Goal: Task Accomplishment & Management: Use online tool/utility

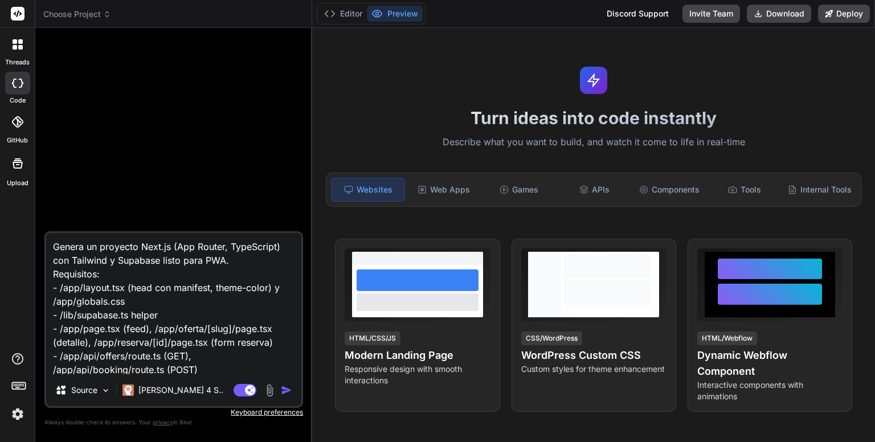
click at [93, 15] on span "Choose Project" at bounding box center [77, 14] width 68 height 11
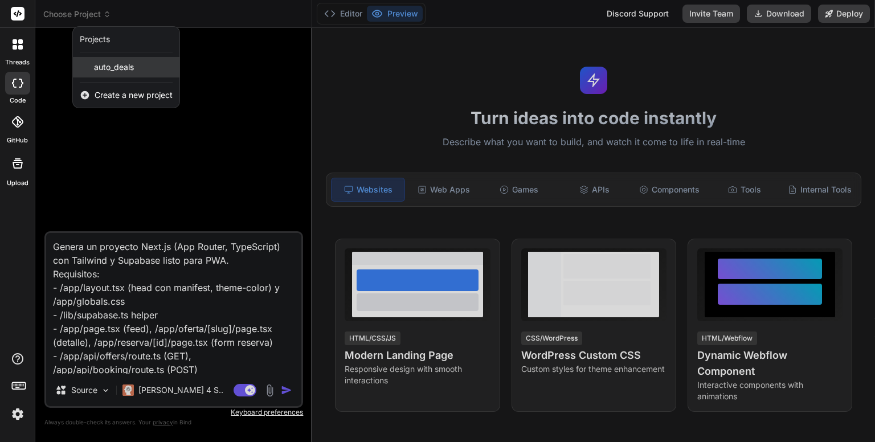
click at [117, 67] on span "auto_deals" at bounding box center [114, 67] width 40 height 11
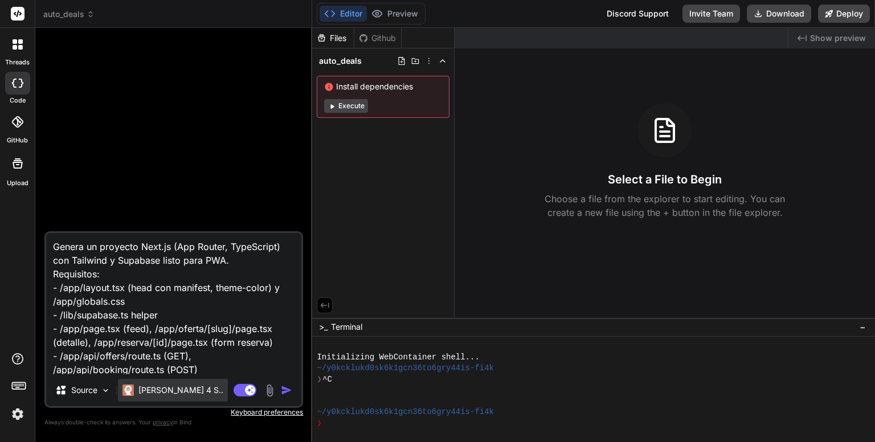
click at [170, 391] on p "Claude 4 S.." at bounding box center [180, 389] width 85 height 11
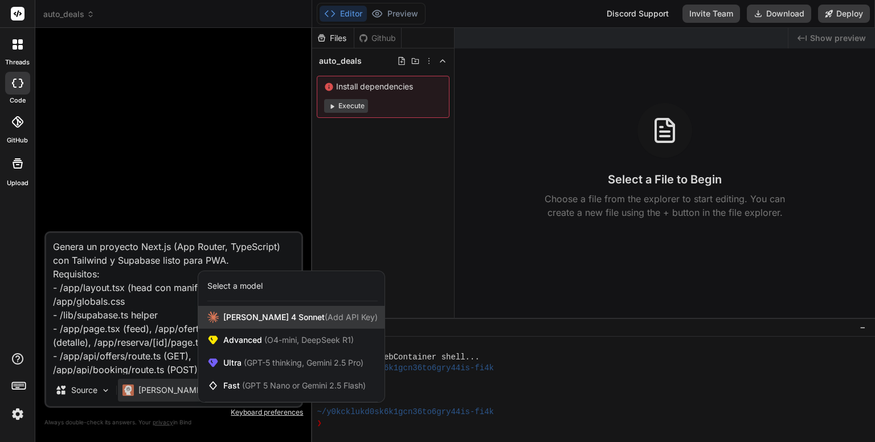
click at [254, 320] on span "Claude 4 Sonnet (Add API Key)" at bounding box center [300, 317] width 154 height 11
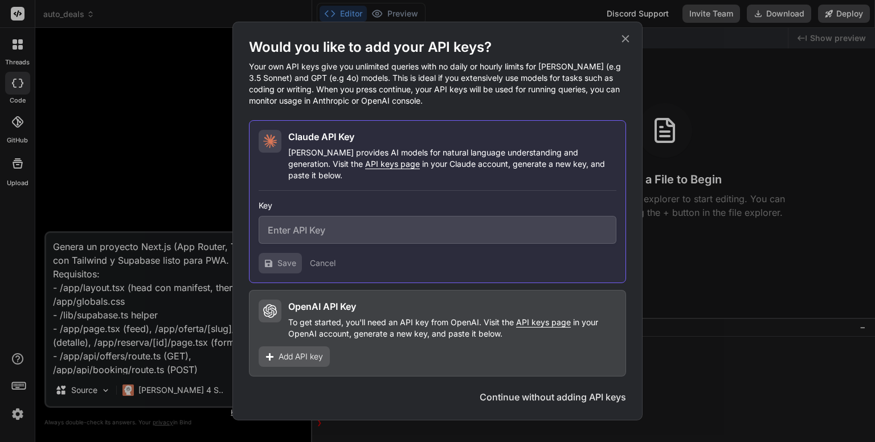
click at [624, 43] on icon at bounding box center [625, 38] width 7 height 7
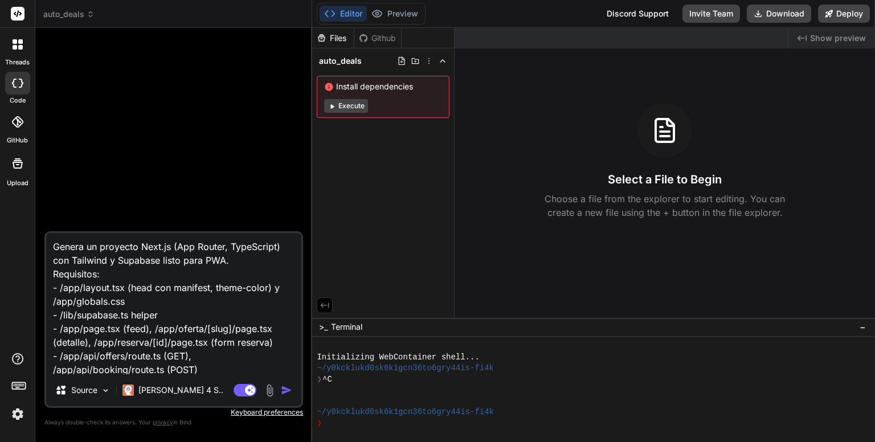
click at [17, 415] on img at bounding box center [17, 413] width 19 height 19
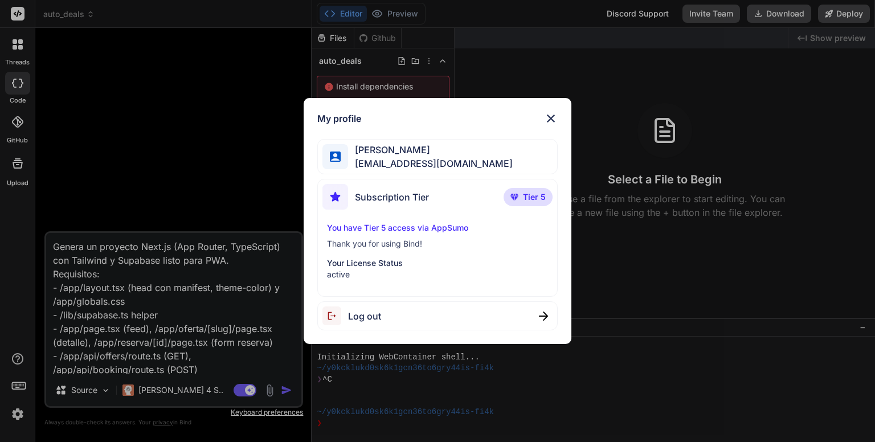
click at [552, 116] on img at bounding box center [551, 119] width 14 height 14
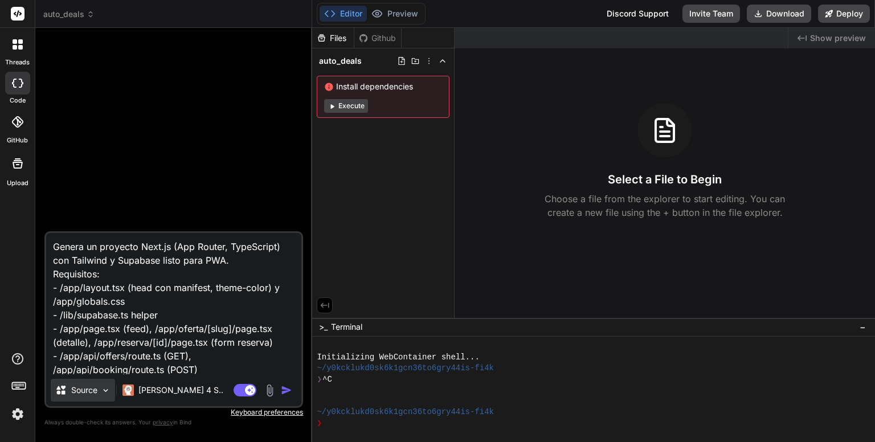
click at [105, 390] on img at bounding box center [106, 391] width 10 height 10
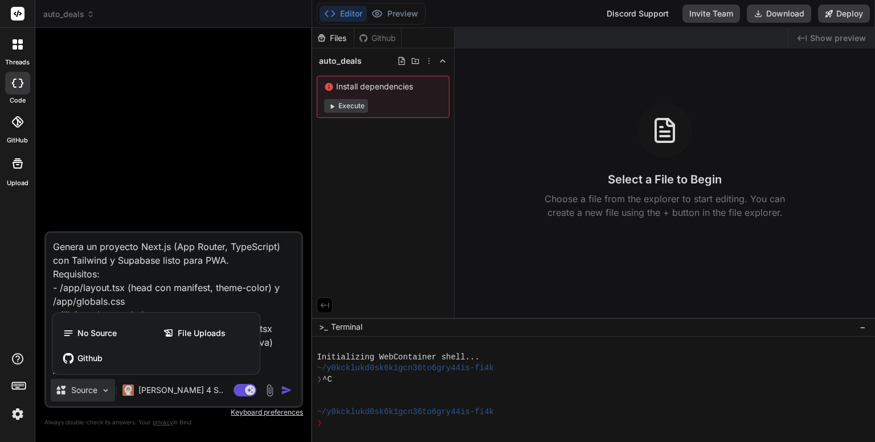
click at [203, 394] on div at bounding box center [437, 221] width 875 height 442
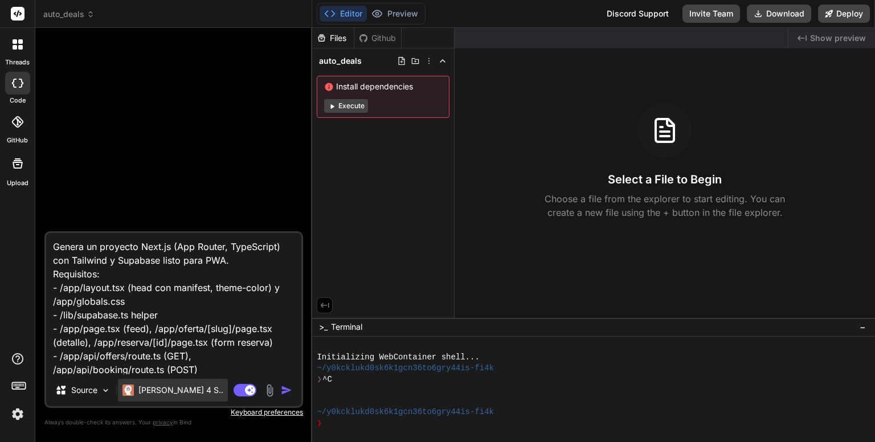
click at [178, 390] on p "Claude 4 S.." at bounding box center [180, 389] width 85 height 11
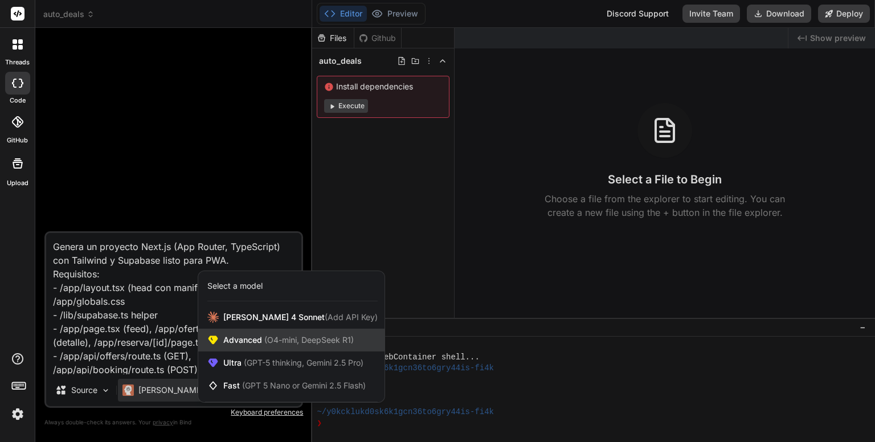
click at [273, 338] on span "(O4-mini, DeepSeek R1)" at bounding box center [308, 340] width 92 height 10
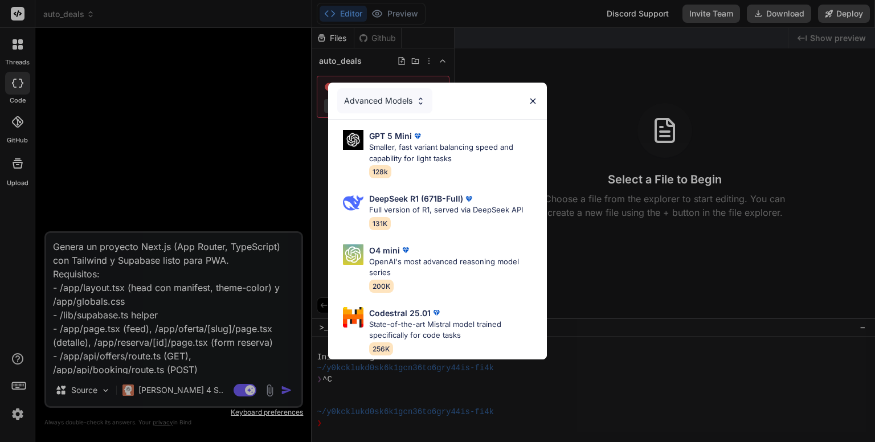
click at [419, 97] on img at bounding box center [421, 101] width 10 height 10
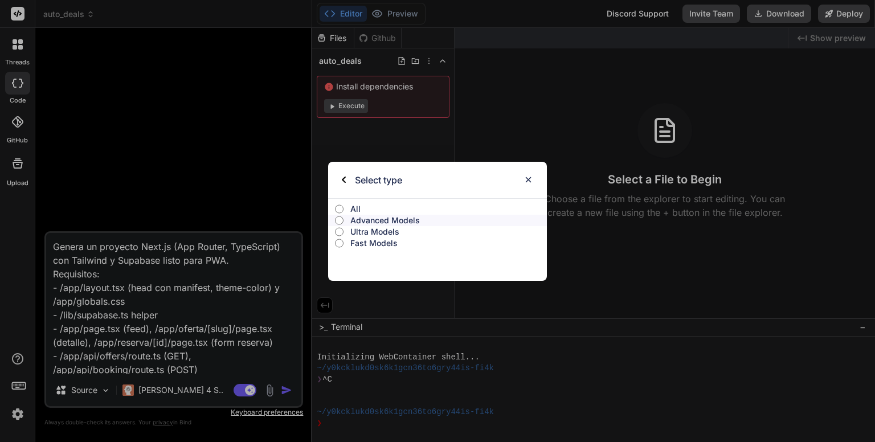
click at [340, 208] on input "All" at bounding box center [339, 208] width 9 height 9
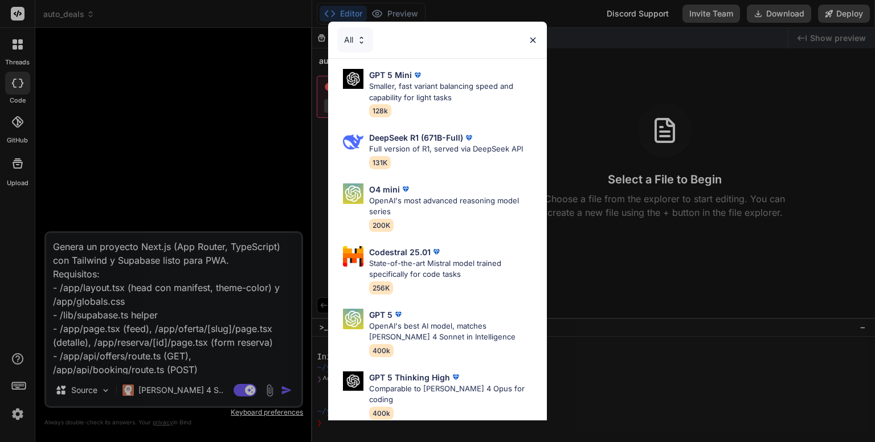
click at [534, 39] on img at bounding box center [533, 40] width 10 height 10
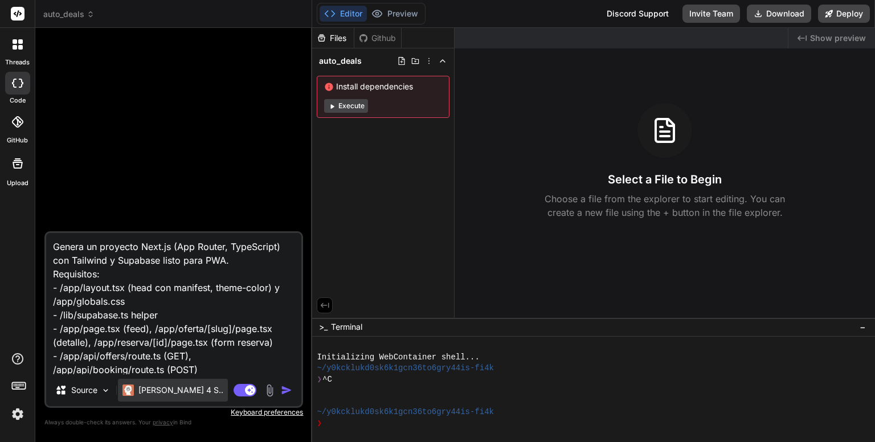
click at [159, 390] on p "Claude 4 S.." at bounding box center [180, 389] width 85 height 11
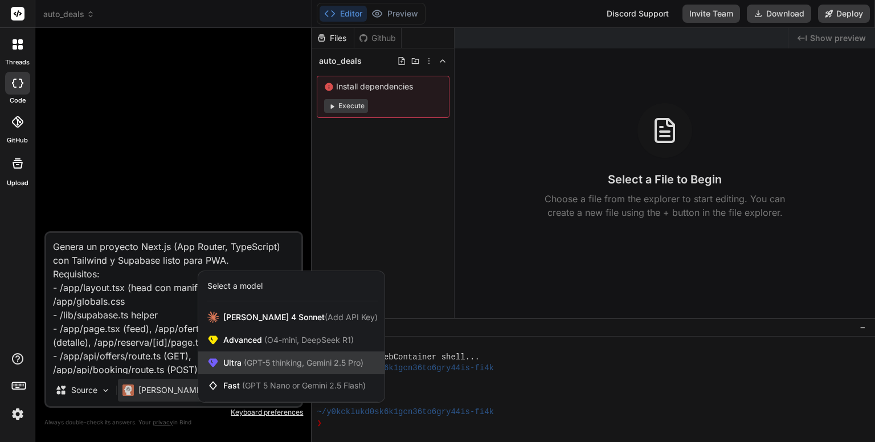
click at [264, 359] on span "(GPT-5 thinking, Gemini 2.5 Pro)" at bounding box center [303, 363] width 122 height 10
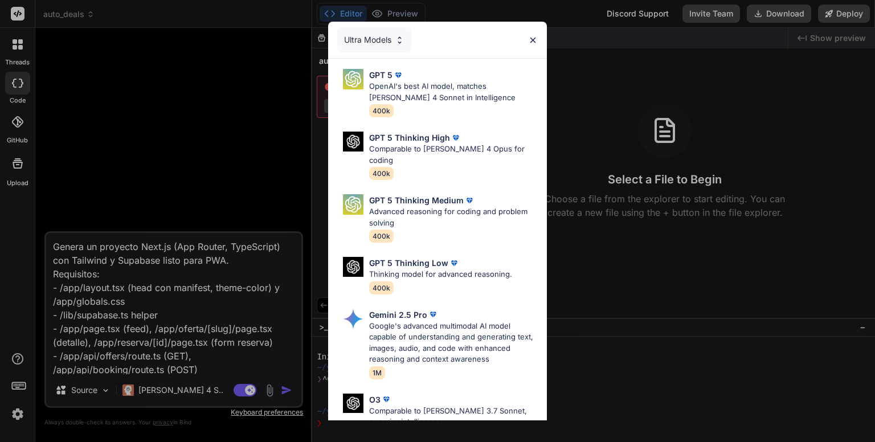
click at [534, 42] on img at bounding box center [533, 40] width 10 height 10
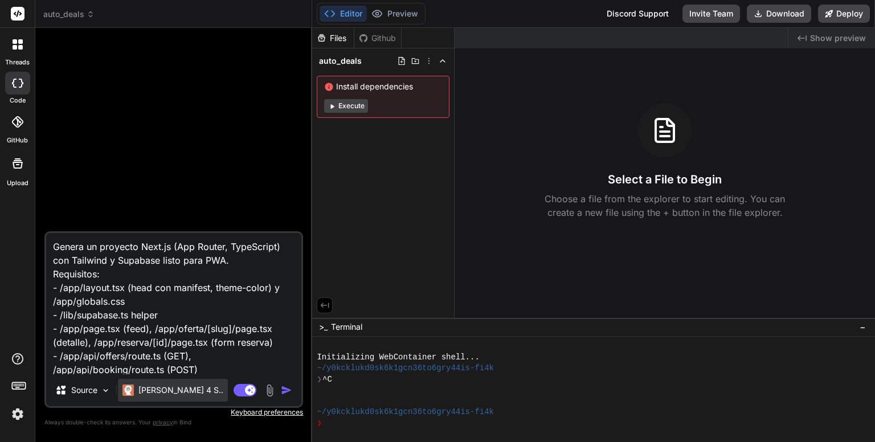
click at [159, 391] on p "Claude 4 S.." at bounding box center [180, 389] width 85 height 11
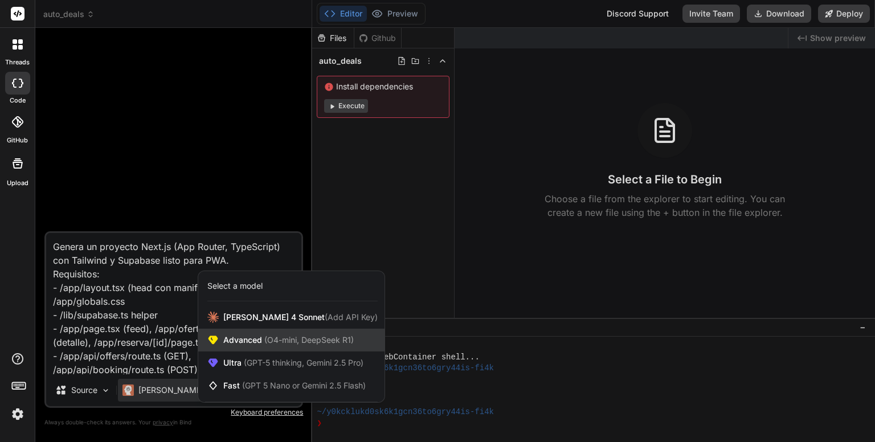
click at [288, 339] on span "(O4-mini, DeepSeek R1)" at bounding box center [308, 340] width 92 height 10
type textarea "x"
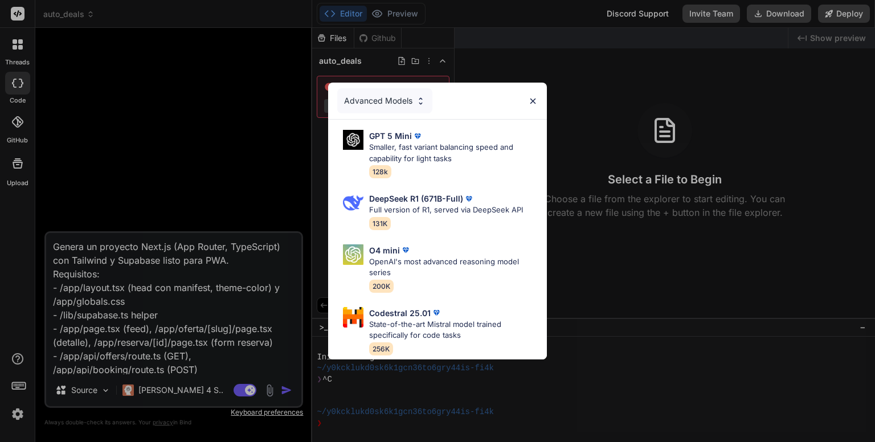
click at [535, 96] on img at bounding box center [533, 101] width 10 height 10
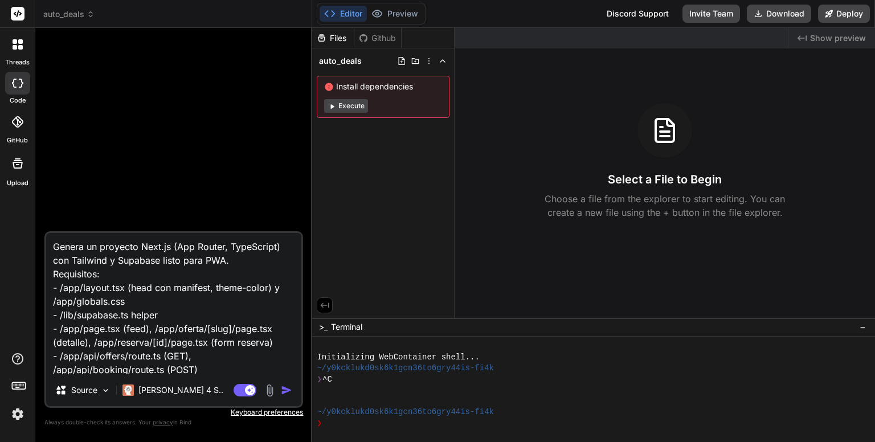
click at [806, 38] on icon at bounding box center [801, 38] width 9 height 6
click at [800, 38] on icon at bounding box center [801, 38] width 9 height 6
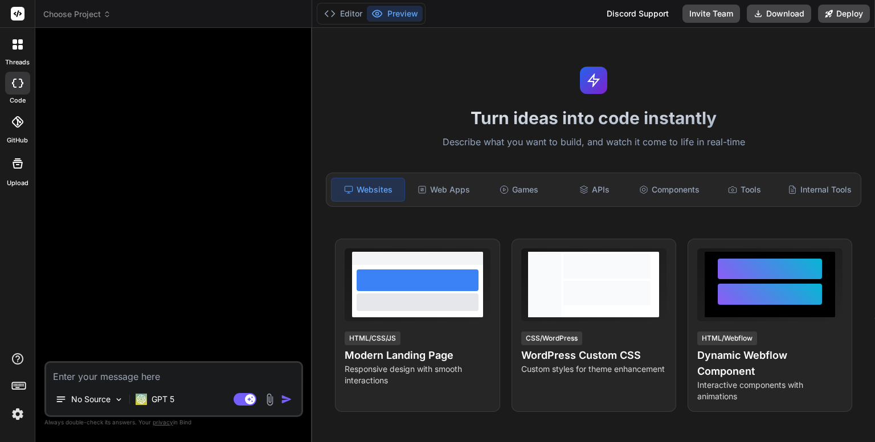
type textarea "x"
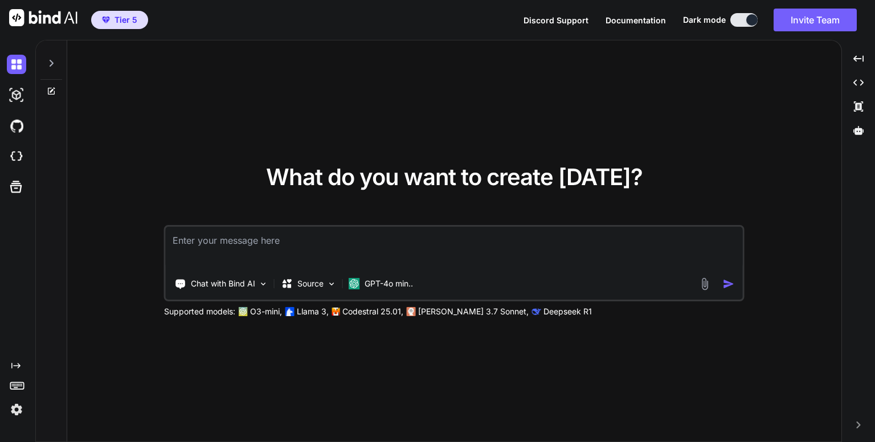
type textarea "x"
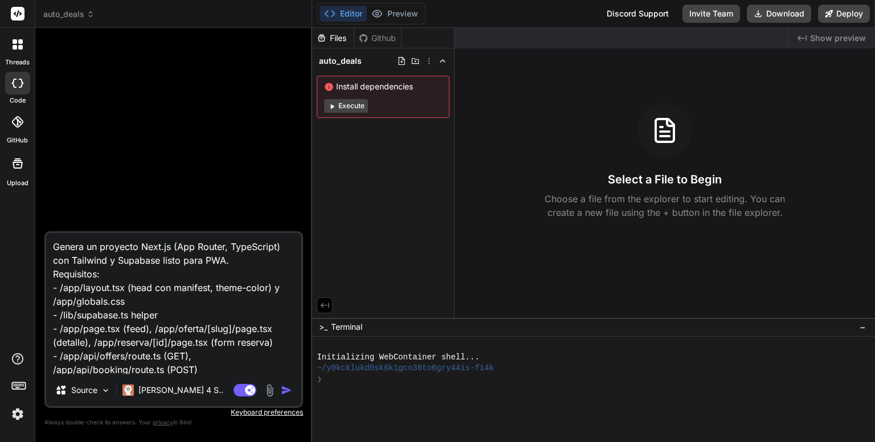
click at [348, 105] on button "Execute" at bounding box center [346, 106] width 44 height 14
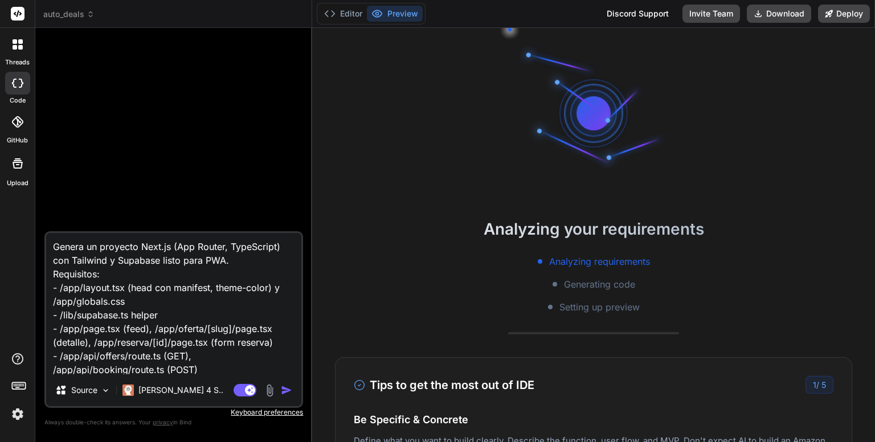
scroll to position [120, 0]
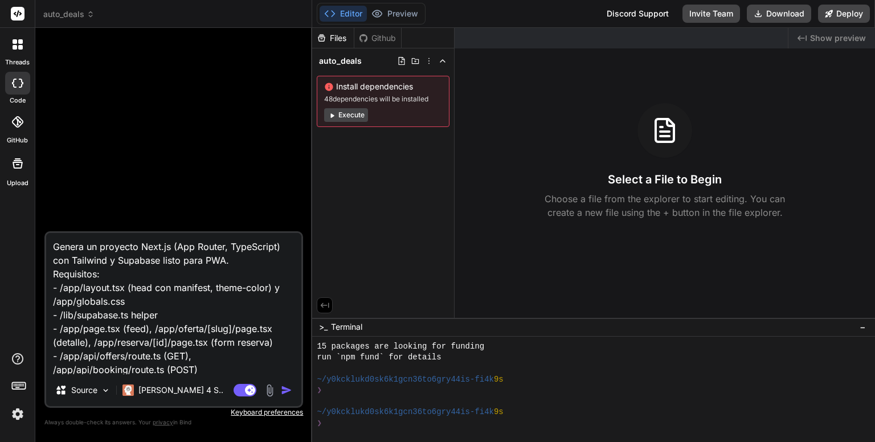
click at [353, 114] on button "Execute" at bounding box center [346, 115] width 44 height 14
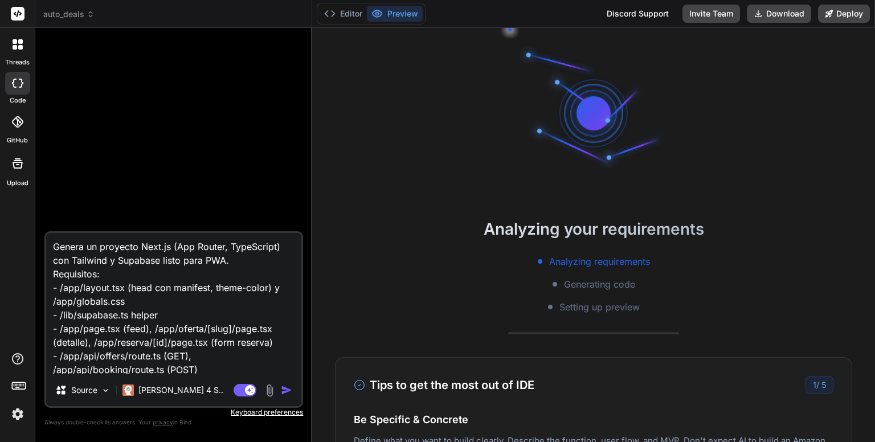
scroll to position [251, 0]
type textarea "x"
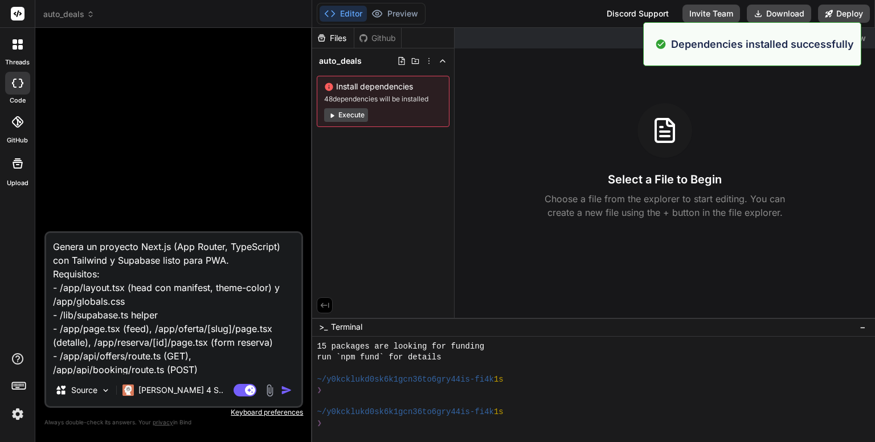
scroll to position [284, 0]
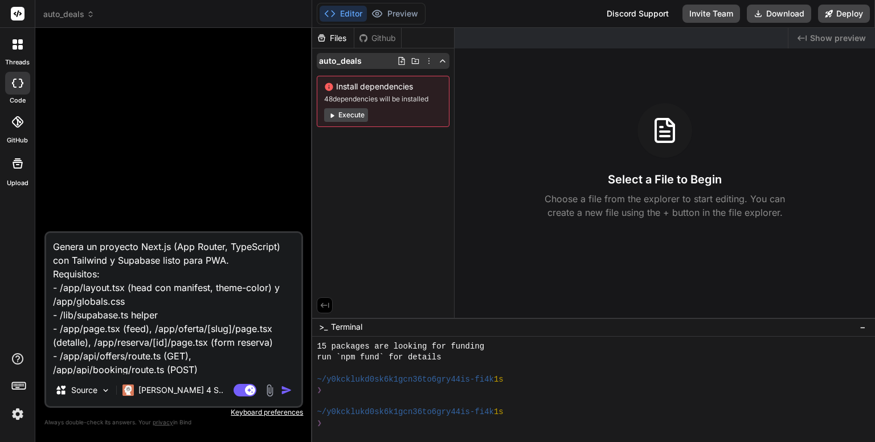
click at [429, 59] on icon at bounding box center [428, 60] width 9 height 9
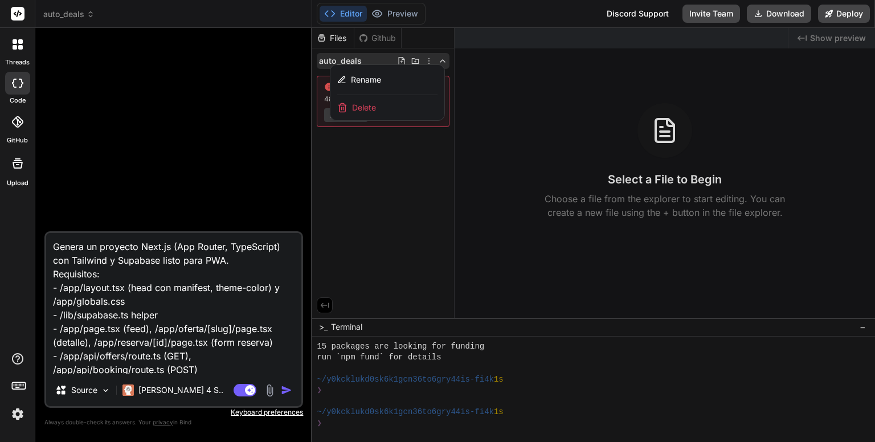
click at [379, 169] on div at bounding box center [593, 235] width 563 height 414
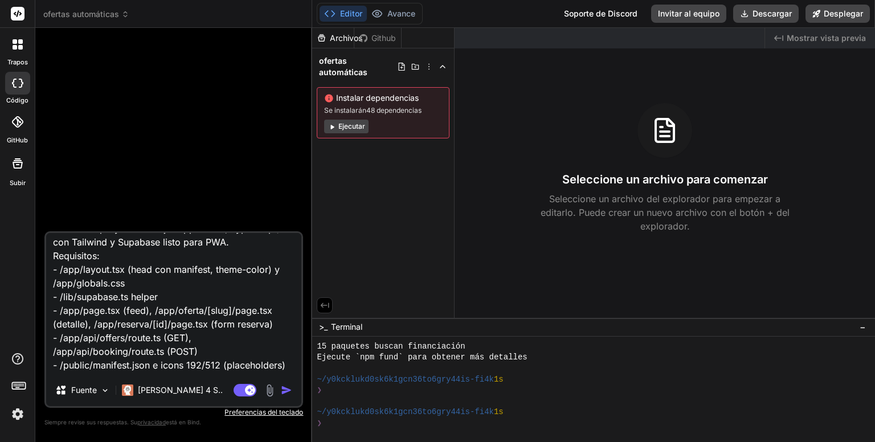
scroll to position [0, 0]
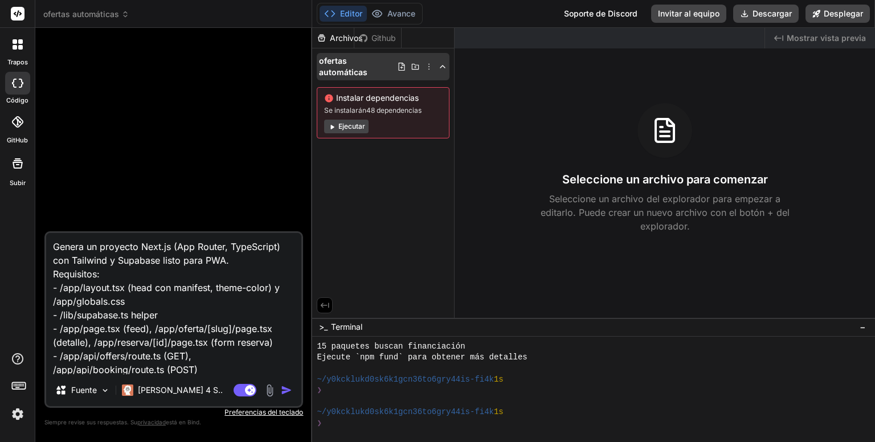
click at [443, 62] on icon at bounding box center [442, 66] width 9 height 9
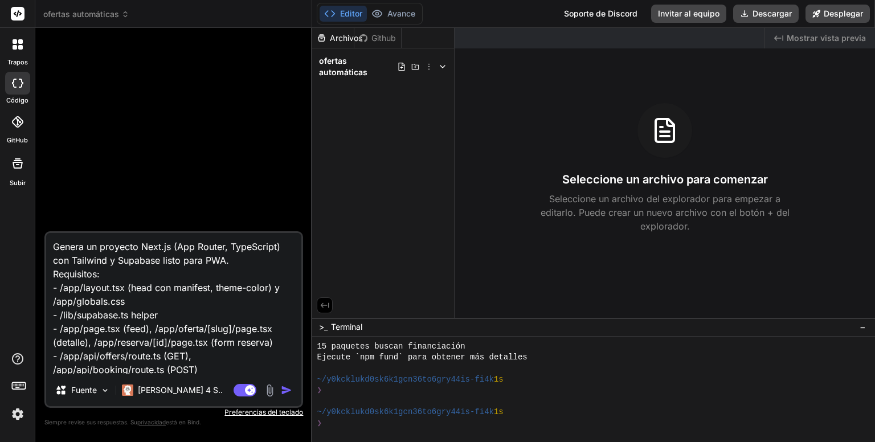
click at [443, 66] on polyline at bounding box center [442, 67] width 5 height 2
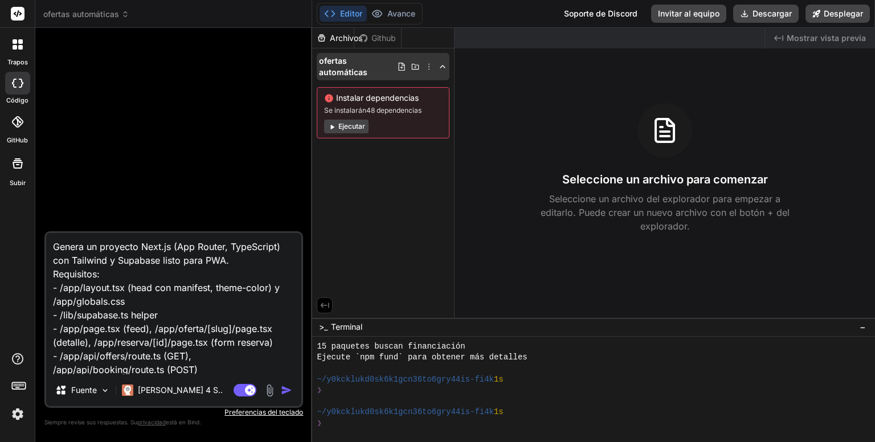
click at [429, 62] on icon at bounding box center [428, 66] width 9 height 9
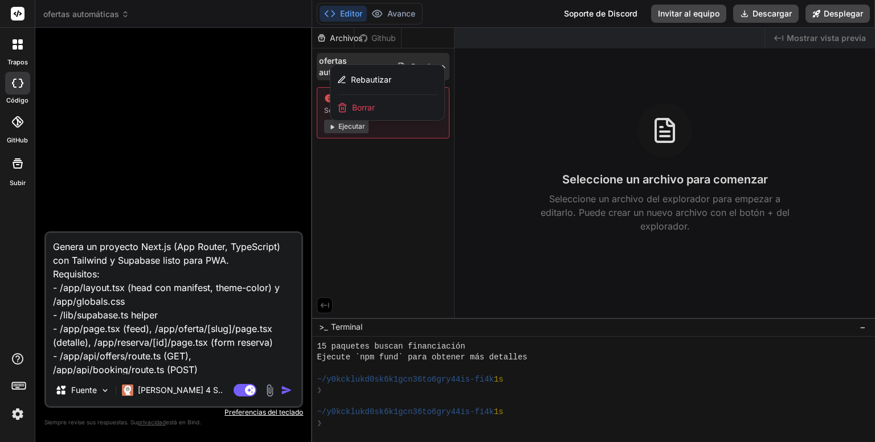
click at [456, 67] on div at bounding box center [593, 235] width 563 height 414
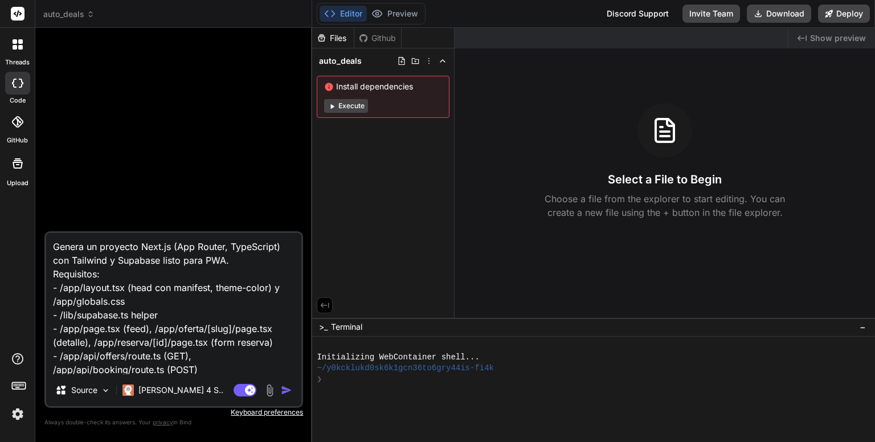
type textarea "x"
click at [443, 58] on icon at bounding box center [442, 60] width 9 height 9
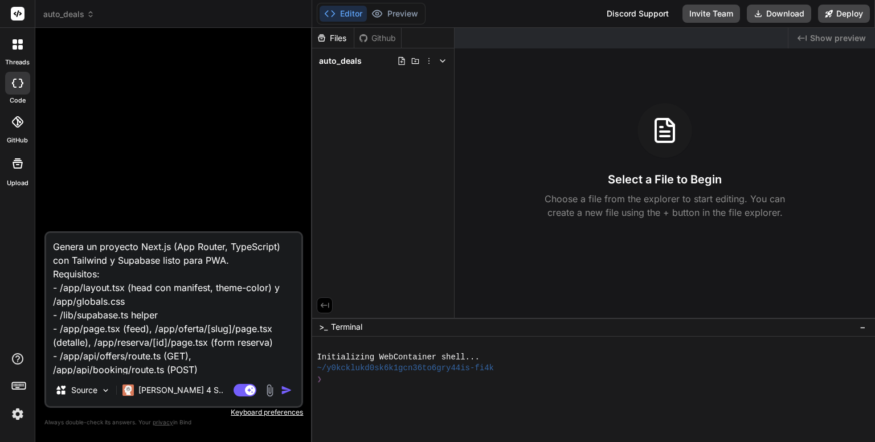
click at [443, 58] on icon at bounding box center [442, 60] width 9 height 9
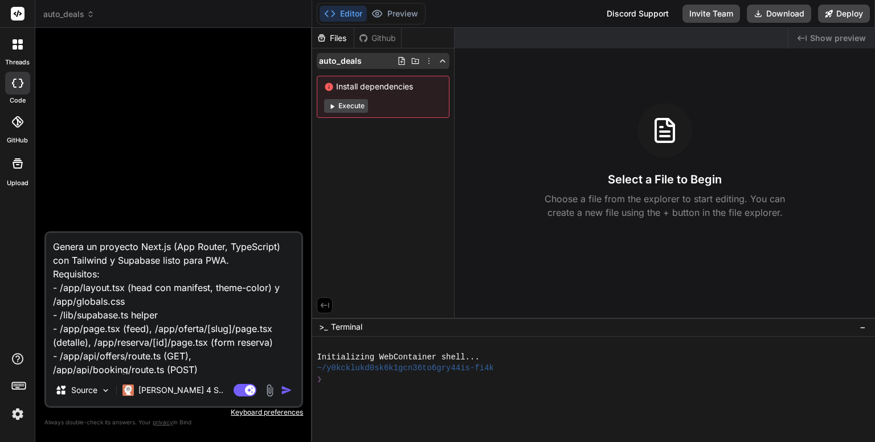
click at [355, 58] on span "auto_deals" at bounding box center [340, 60] width 43 height 11
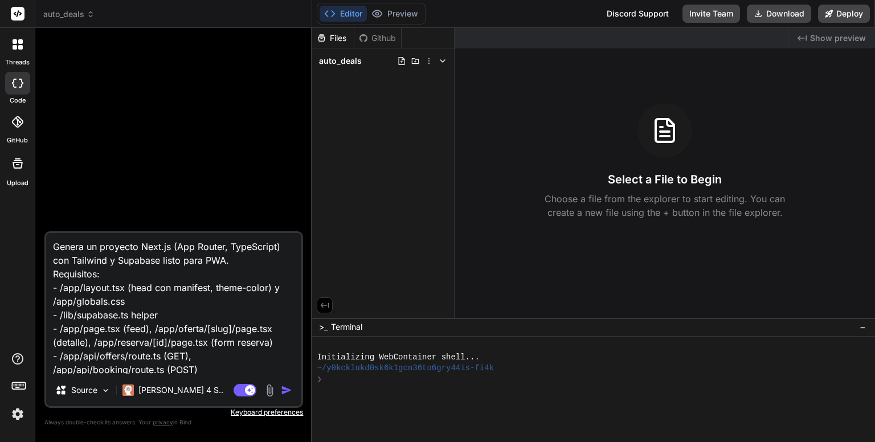
click at [355, 58] on span "auto_deals" at bounding box center [340, 60] width 43 height 11
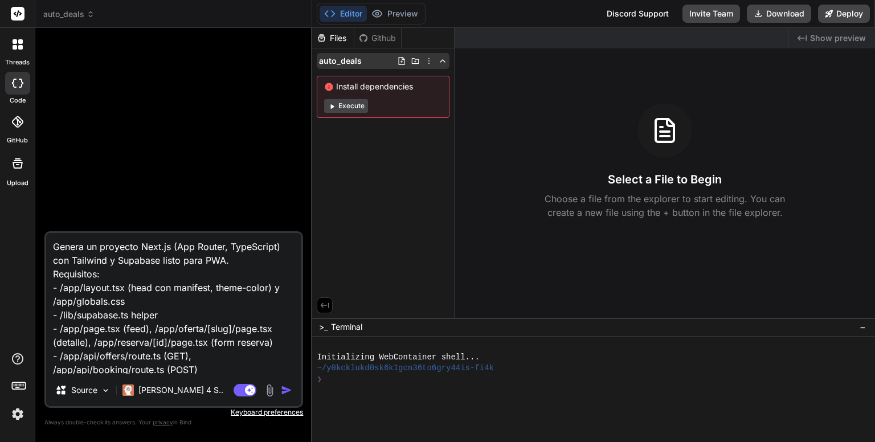
click at [431, 65] on icon at bounding box center [428, 60] width 9 height 9
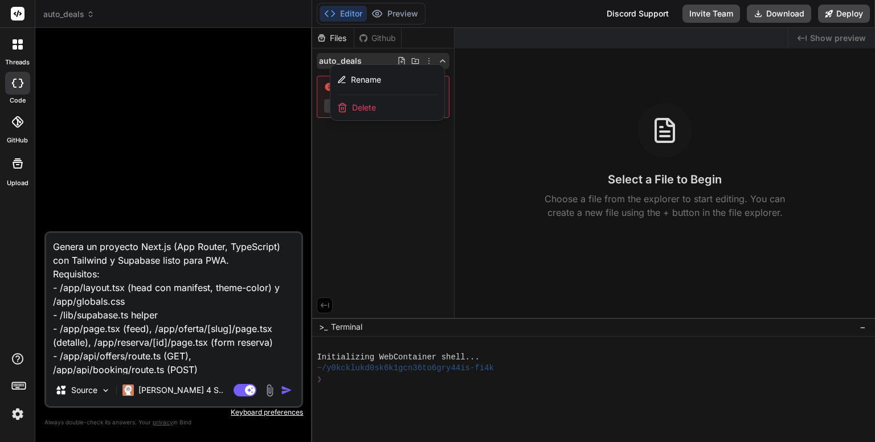
click at [368, 109] on span "Delete" at bounding box center [364, 107] width 24 height 11
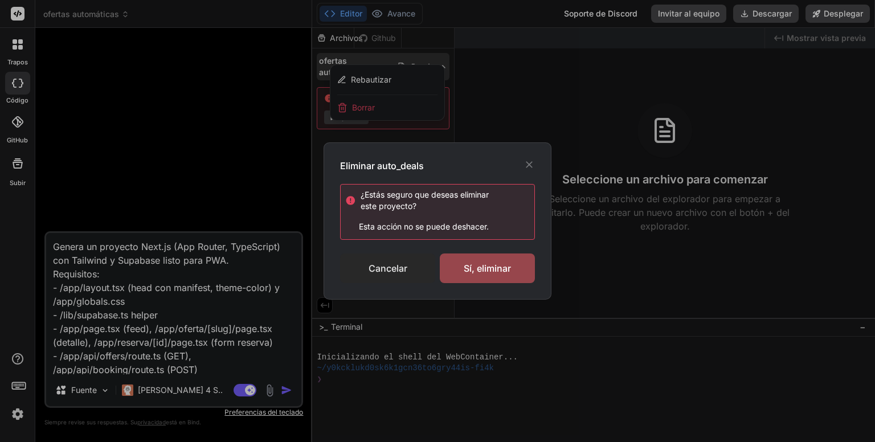
click at [383, 268] on font "Cancelar" at bounding box center [388, 268] width 39 height 11
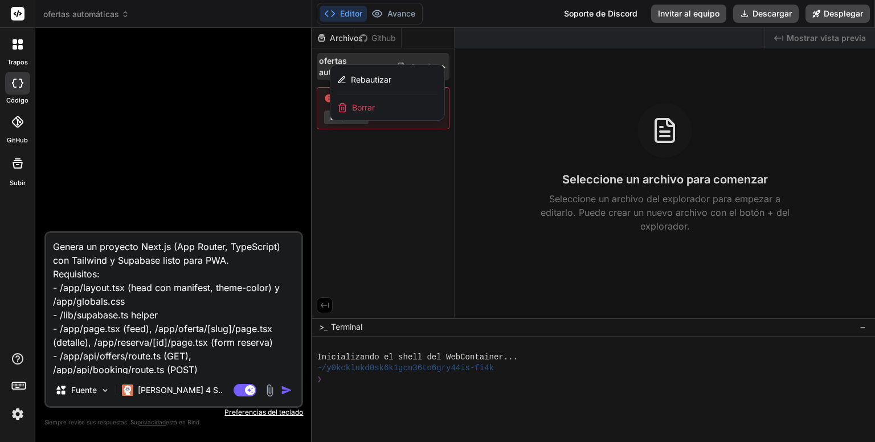
click at [411, 142] on div at bounding box center [593, 235] width 563 height 414
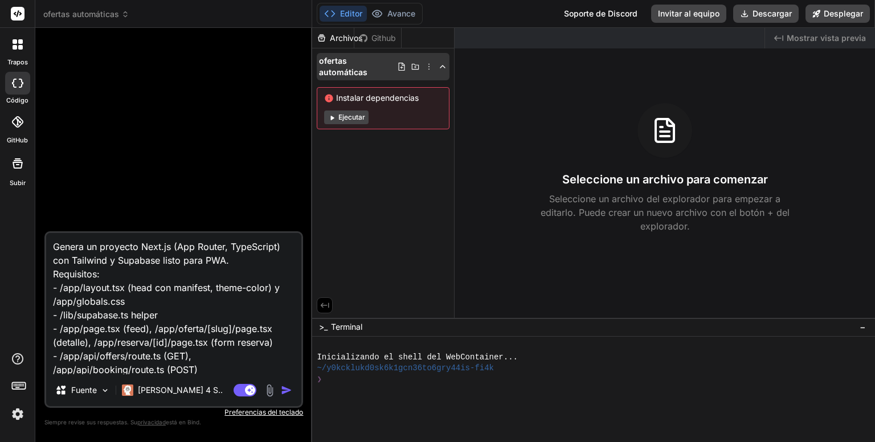
click at [431, 62] on icon at bounding box center [428, 66] width 9 height 9
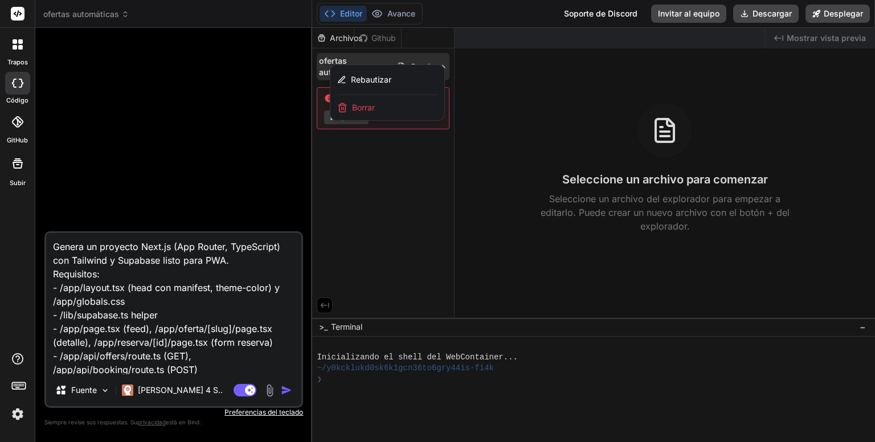
click at [365, 107] on font "Borrar" at bounding box center [363, 108] width 23 height 10
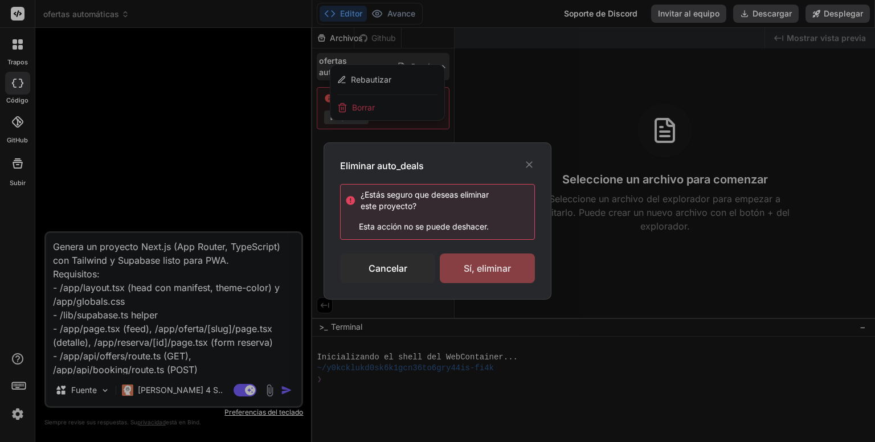
click at [483, 272] on font "Sí, eliminar" at bounding box center [487, 268] width 47 height 11
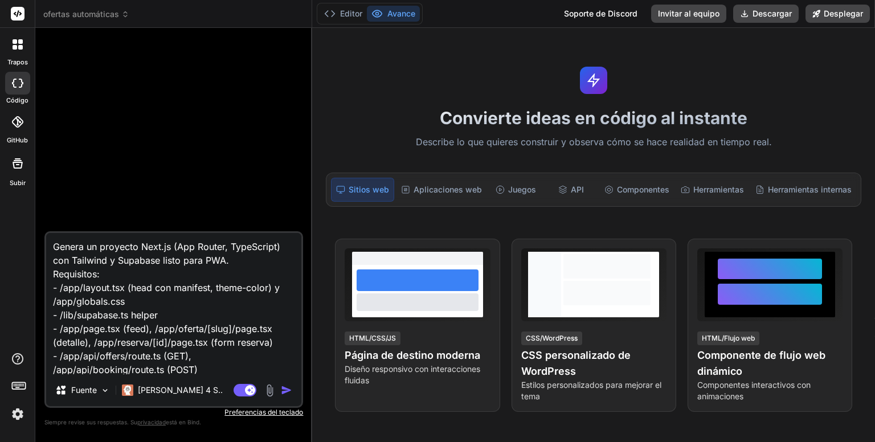
click at [118, 14] on font "ofertas automáticas" at bounding box center [81, 14] width 76 height 10
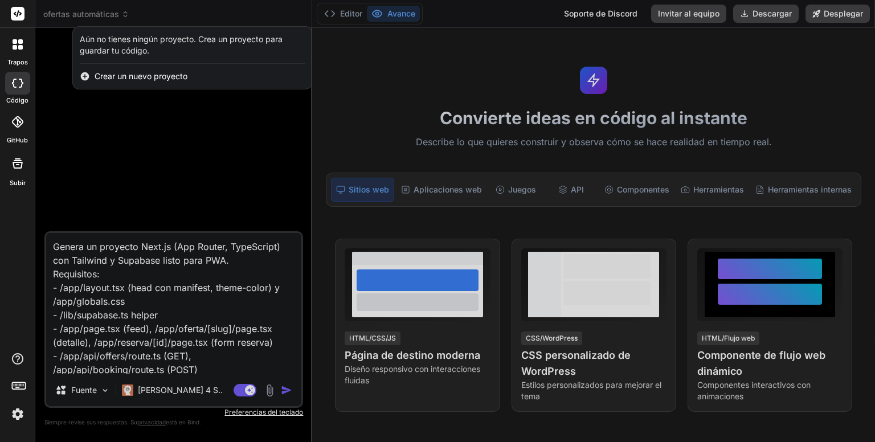
click at [157, 77] on font "Crear un nuevo proyecto" at bounding box center [141, 76] width 93 height 10
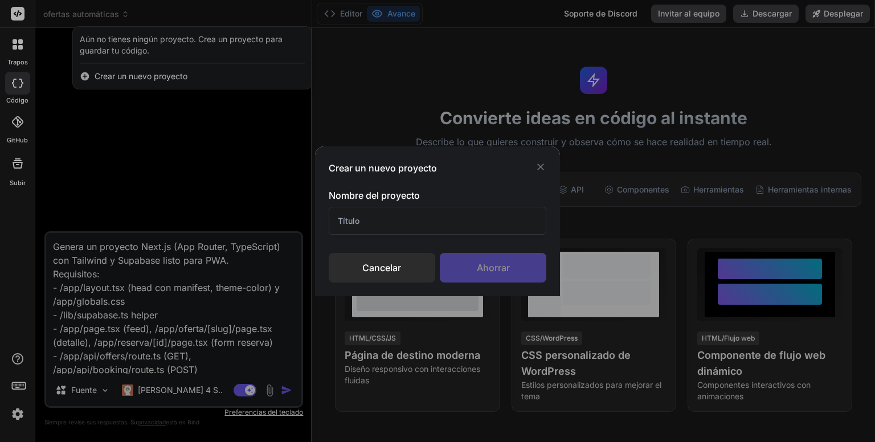
click at [374, 218] on input "text" at bounding box center [438, 221] width 218 height 28
type input "Auto Deals"
click at [493, 267] on font "Ahorrar" at bounding box center [493, 267] width 33 height 11
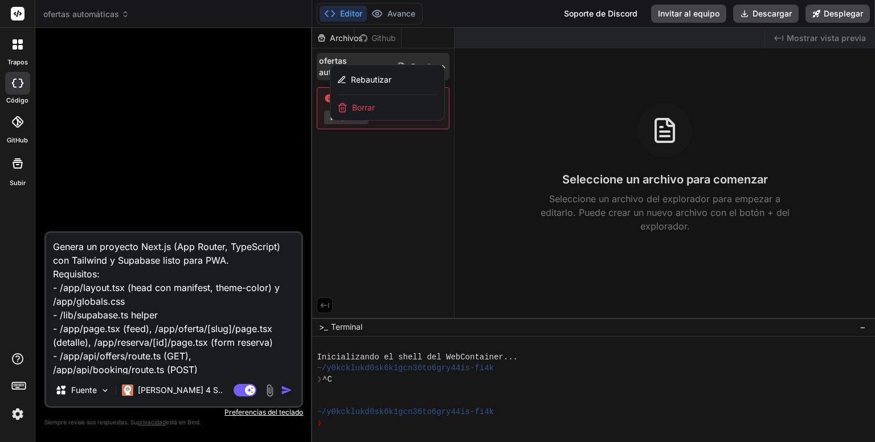
drag, startPoint x: 206, startPoint y: 368, endPoint x: 146, endPoint y: 329, distance: 71.6
click at [146, 329] on textarea "Genera un proyecto Next.js (App Router, TypeScript) con Tailwind y Supabase lis…" at bounding box center [173, 303] width 255 height 141
click at [369, 76] on font "Rebautizar" at bounding box center [371, 80] width 40 height 10
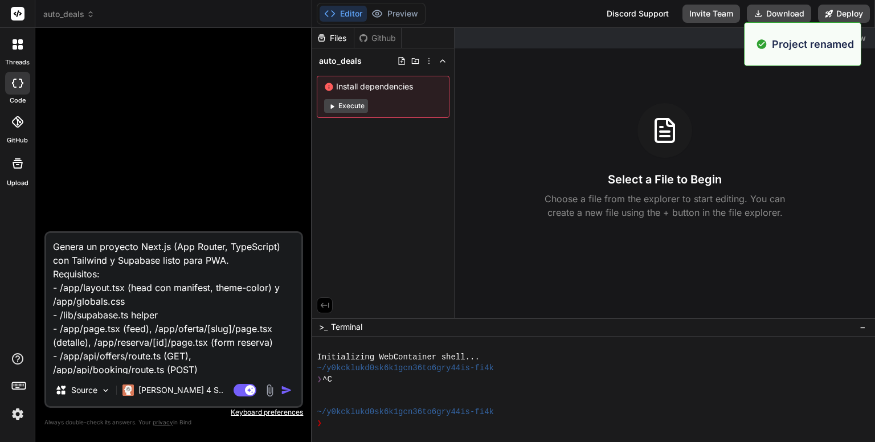
click at [333, 37] on div "Files" at bounding box center [333, 37] width 42 height 11
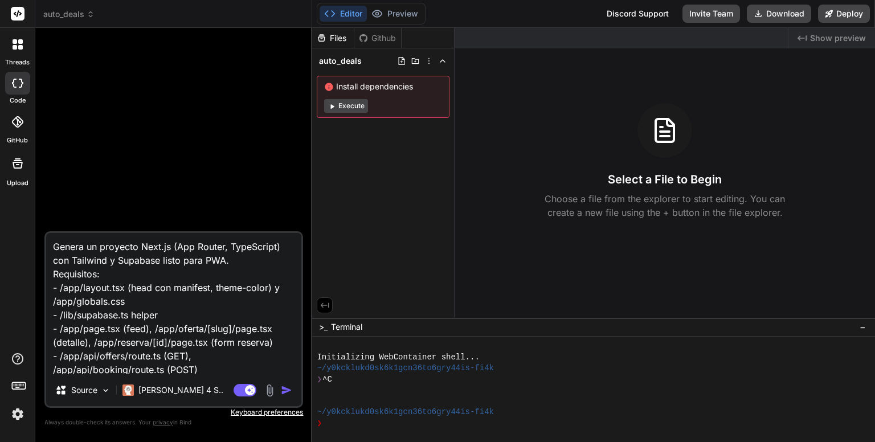
click at [376, 37] on div "Github" at bounding box center [377, 37] width 47 height 11
click at [330, 38] on div "Files" at bounding box center [333, 37] width 42 height 11
click at [352, 14] on button "Editor" at bounding box center [343, 14] width 47 height 16
click at [338, 15] on button "Editor" at bounding box center [343, 14] width 47 height 16
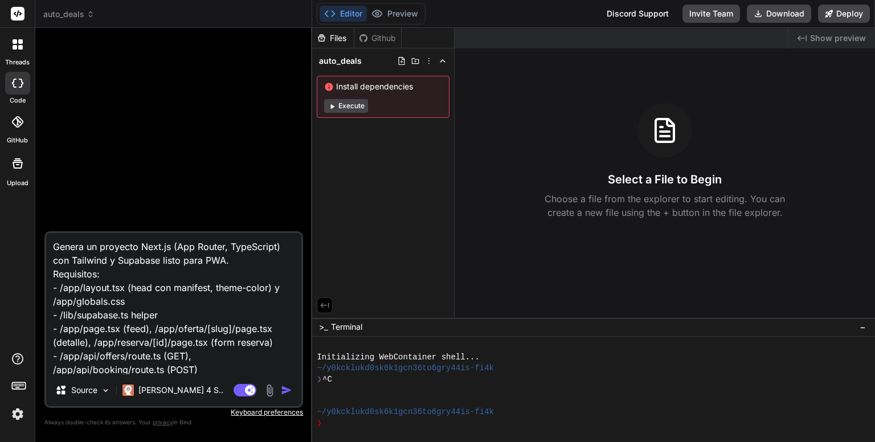
drag, startPoint x: 216, startPoint y: 369, endPoint x: 68, endPoint y: 243, distance: 194.8
click at [68, 243] on textarea "Genera un proyecto Next.js (App Router, TypeScript) con Tailwind y Supabase lis…" at bounding box center [173, 303] width 255 height 141
type textarea "x"
type textarea "Gen - /public/manifest.json e icons 192/512 (placeholders) - tailwind.config, p…"
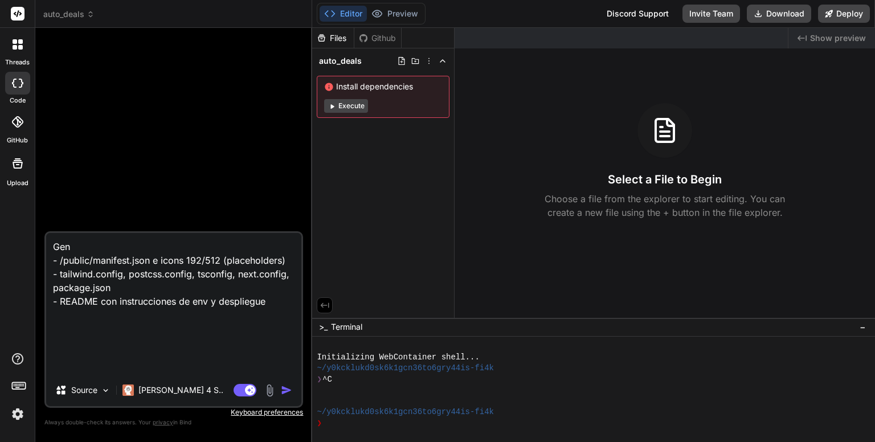
type textarea "x"
type textarea "Ge - /public/manifest.json e icons 192/512 (placeholders) - tailwind.config, po…"
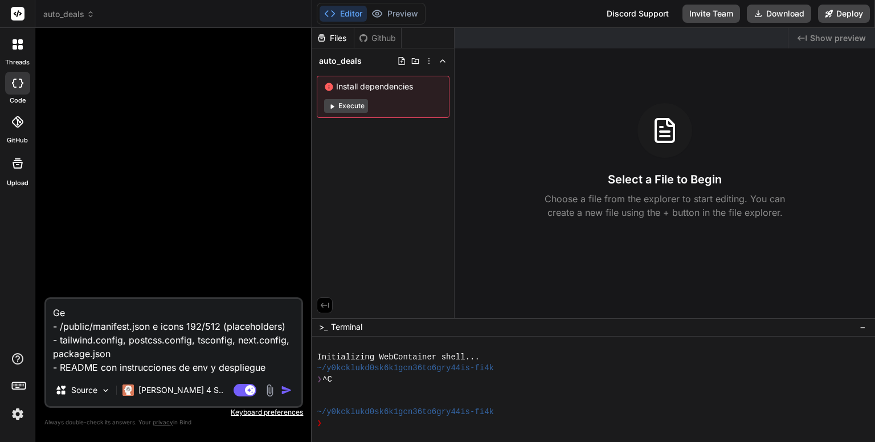
drag, startPoint x: 270, startPoint y: 365, endPoint x: 49, endPoint y: 302, distance: 229.9
click at [49, 302] on textarea "Ge - /public/manifest.json e icons 192/512 (placeholders) - tailwind.config, po…" at bounding box center [173, 336] width 255 height 75
type textarea "x"
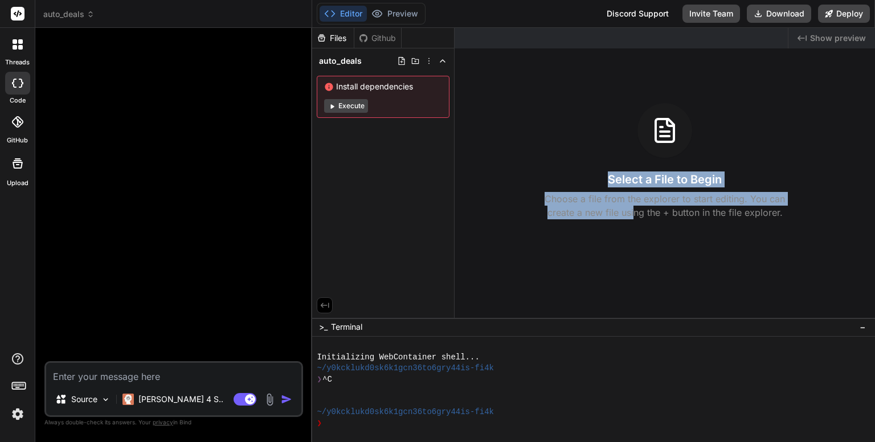
drag, startPoint x: 671, startPoint y: 124, endPoint x: 632, endPoint y: 211, distance: 95.6
click at [632, 211] on div "Select a File to Begin Choose a file from the explorer to start editing. You ca…" at bounding box center [665, 161] width 420 height 116
click at [524, 128] on div "Select a File to Begin Choose a file from the explorer to start editing. You ca…" at bounding box center [665, 161] width 420 height 116
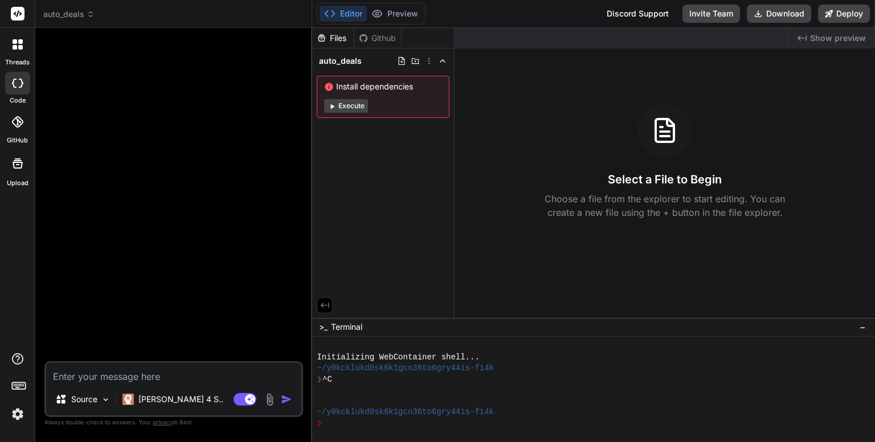
click at [23, 46] on div at bounding box center [18, 44] width 24 height 24
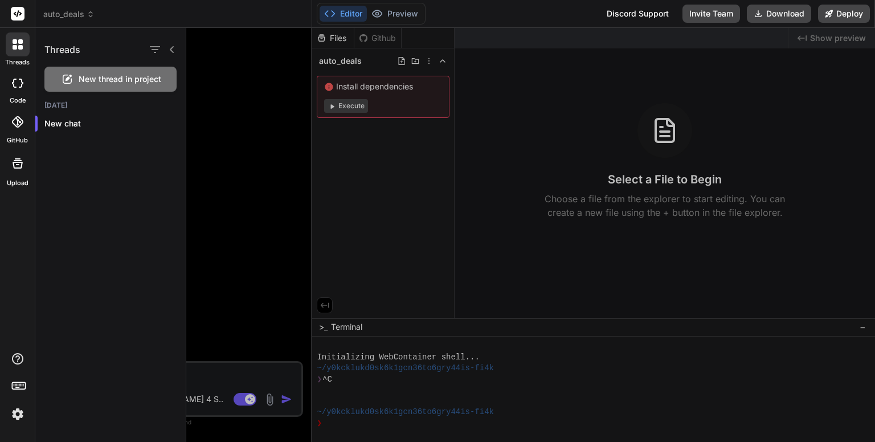
click at [271, 128] on div at bounding box center [530, 235] width 689 height 414
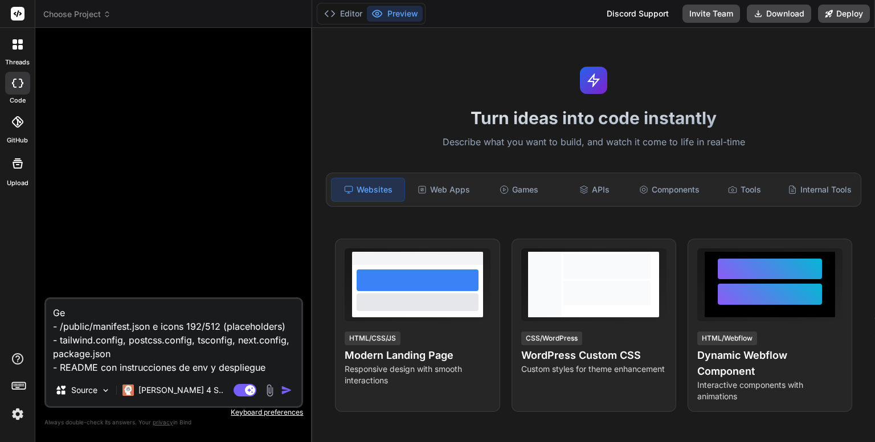
type textarea "x"
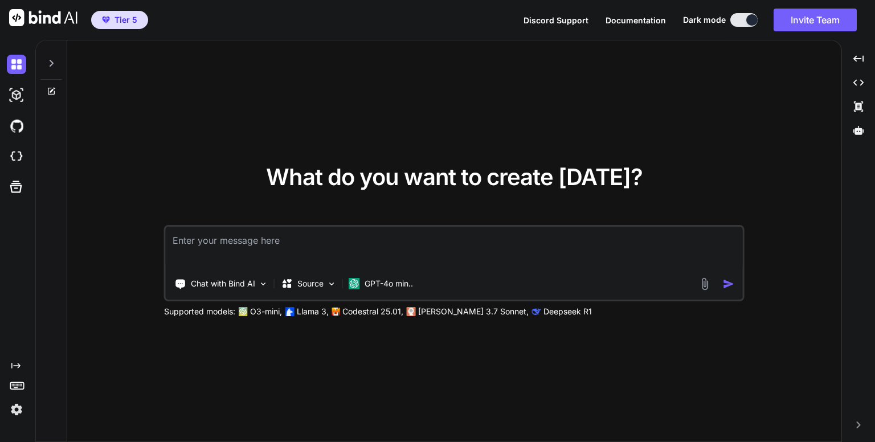
type textarea "x"
click at [853, 130] on icon at bounding box center [858, 130] width 10 height 10
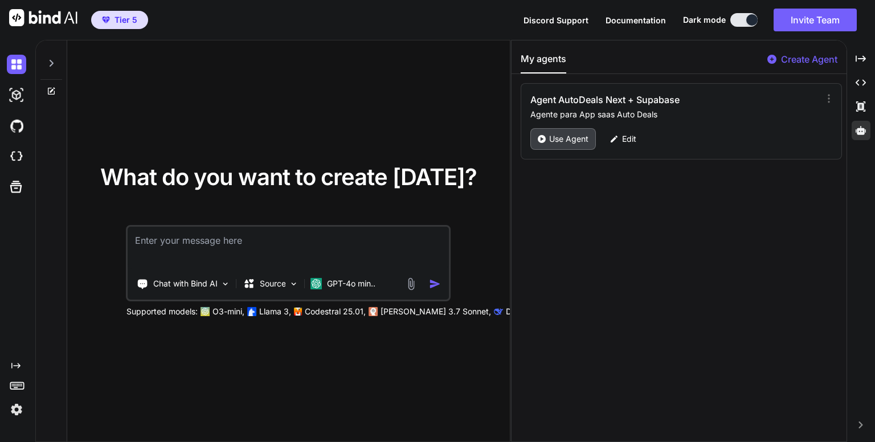
click at [574, 138] on p "Use Agent" at bounding box center [568, 138] width 39 height 11
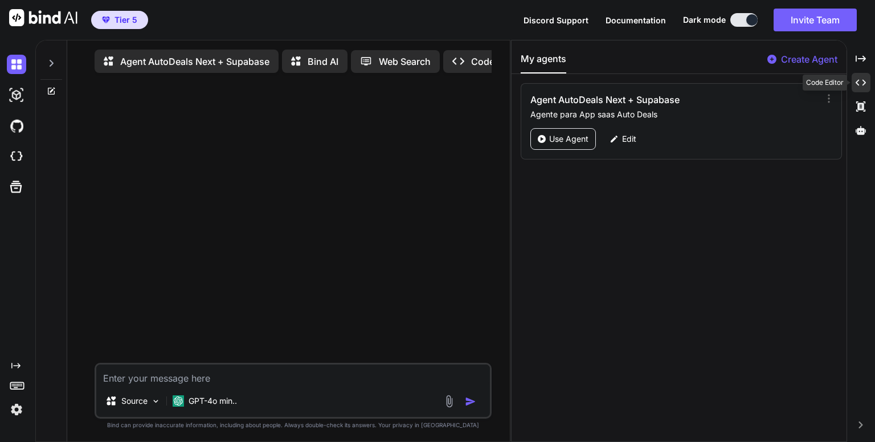
click at [861, 79] on icon "Created with Pixso." at bounding box center [861, 82] width 10 height 10
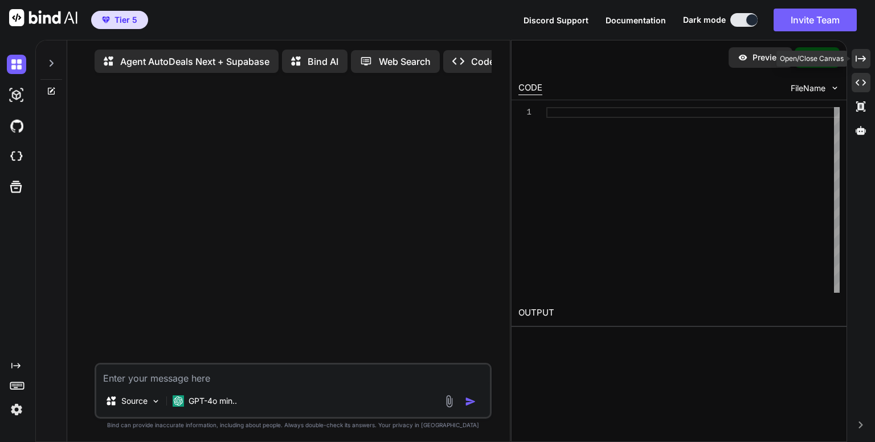
click at [861, 58] on icon at bounding box center [861, 58] width 10 height 6
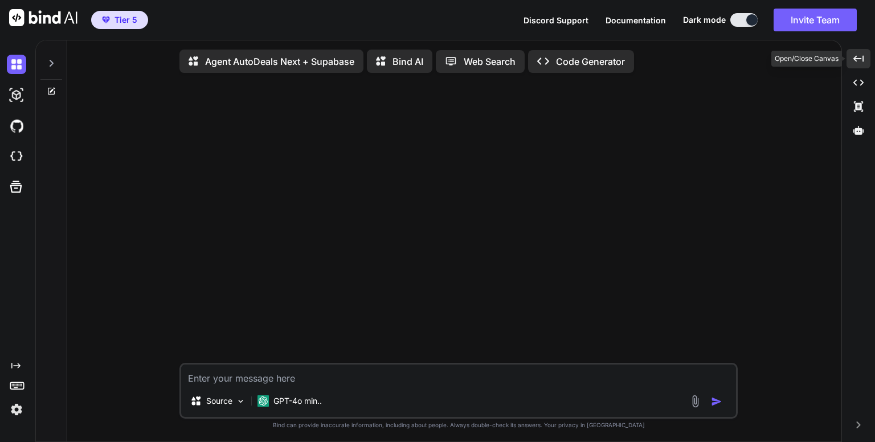
click at [861, 58] on icon "Created with Pixso." at bounding box center [858, 59] width 10 height 10
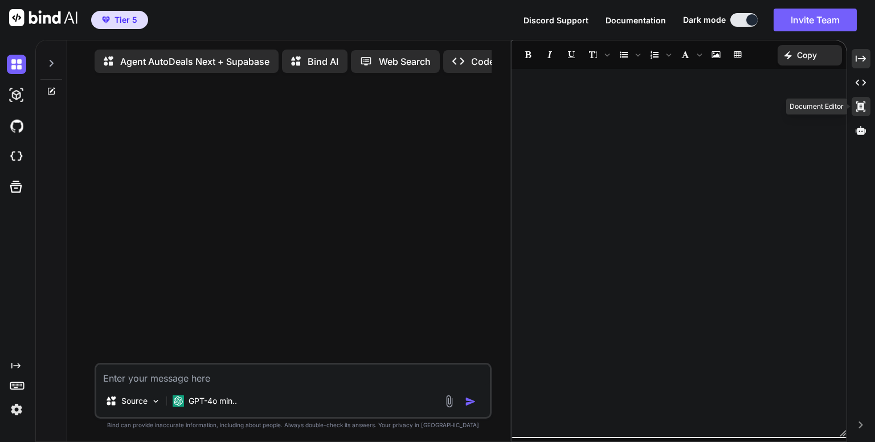
click at [860, 104] on icon at bounding box center [860, 106] width 9 height 10
click at [860, 128] on icon at bounding box center [861, 130] width 10 height 10
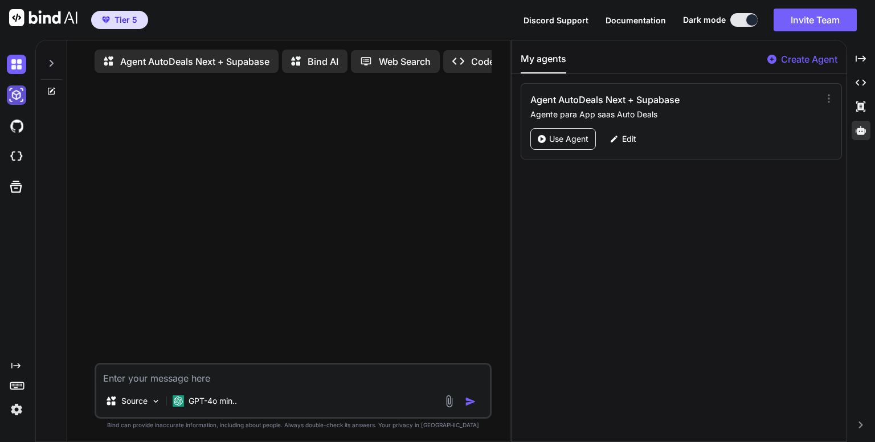
click at [18, 92] on img at bounding box center [16, 94] width 19 height 19
click at [16, 64] on img at bounding box center [16, 64] width 19 height 19
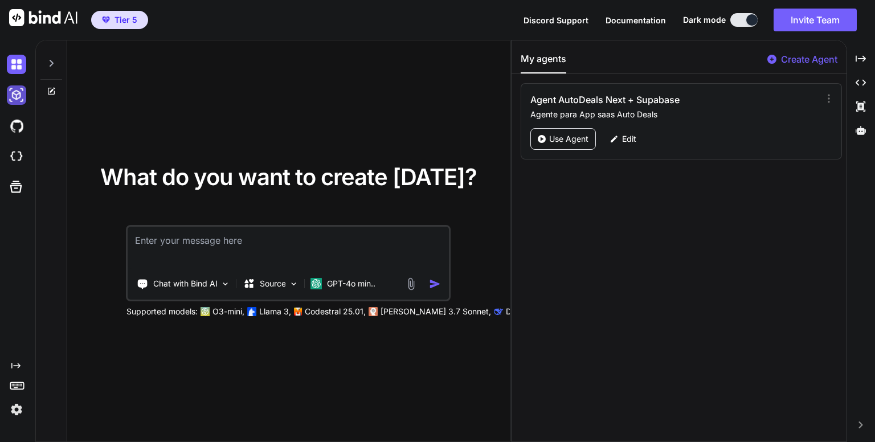
click at [15, 94] on img at bounding box center [16, 94] width 19 height 19
click at [15, 56] on img at bounding box center [16, 64] width 19 height 19
click at [16, 95] on img at bounding box center [16, 94] width 19 height 19
click at [18, 153] on img at bounding box center [16, 156] width 19 height 19
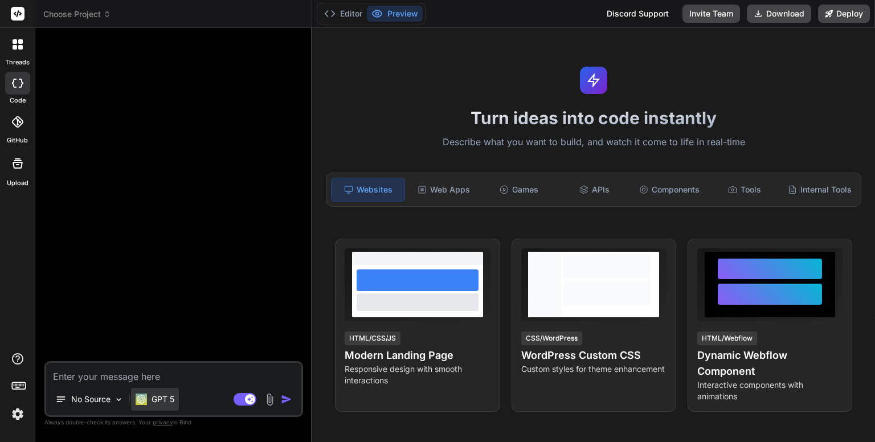
click at [164, 402] on p "GPT 5" at bounding box center [163, 399] width 23 height 11
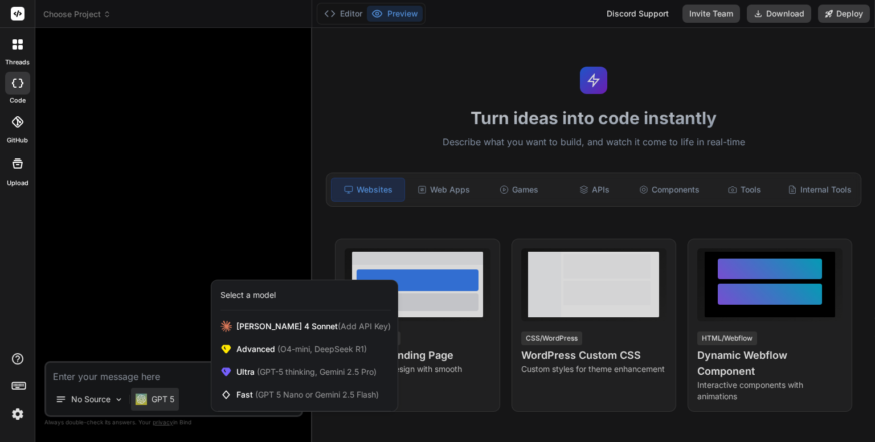
click at [215, 206] on div at bounding box center [437, 221] width 875 height 442
type textarea "x"
